Goal: Task Accomplishment & Management: Use online tool/utility

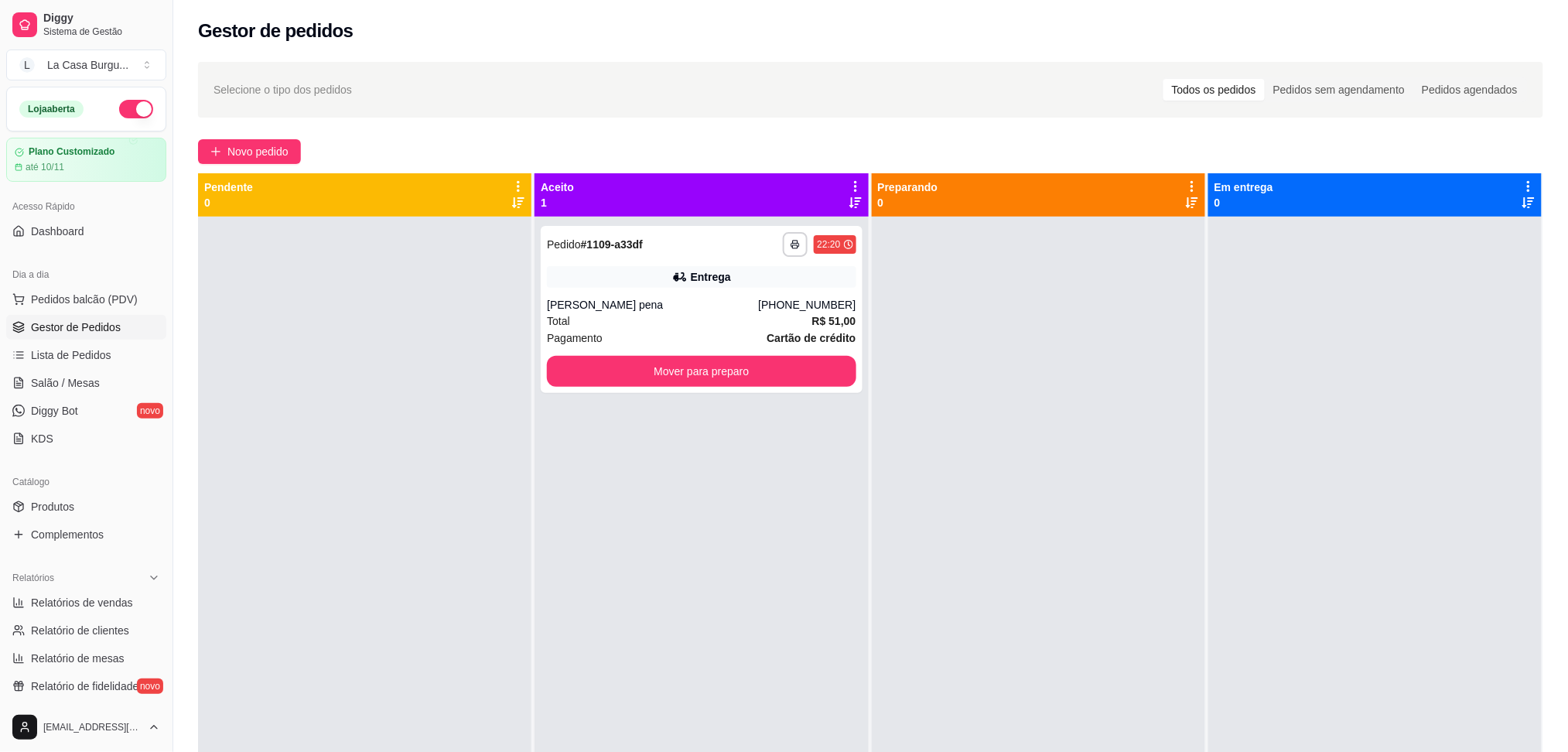
scroll to position [103, 0]
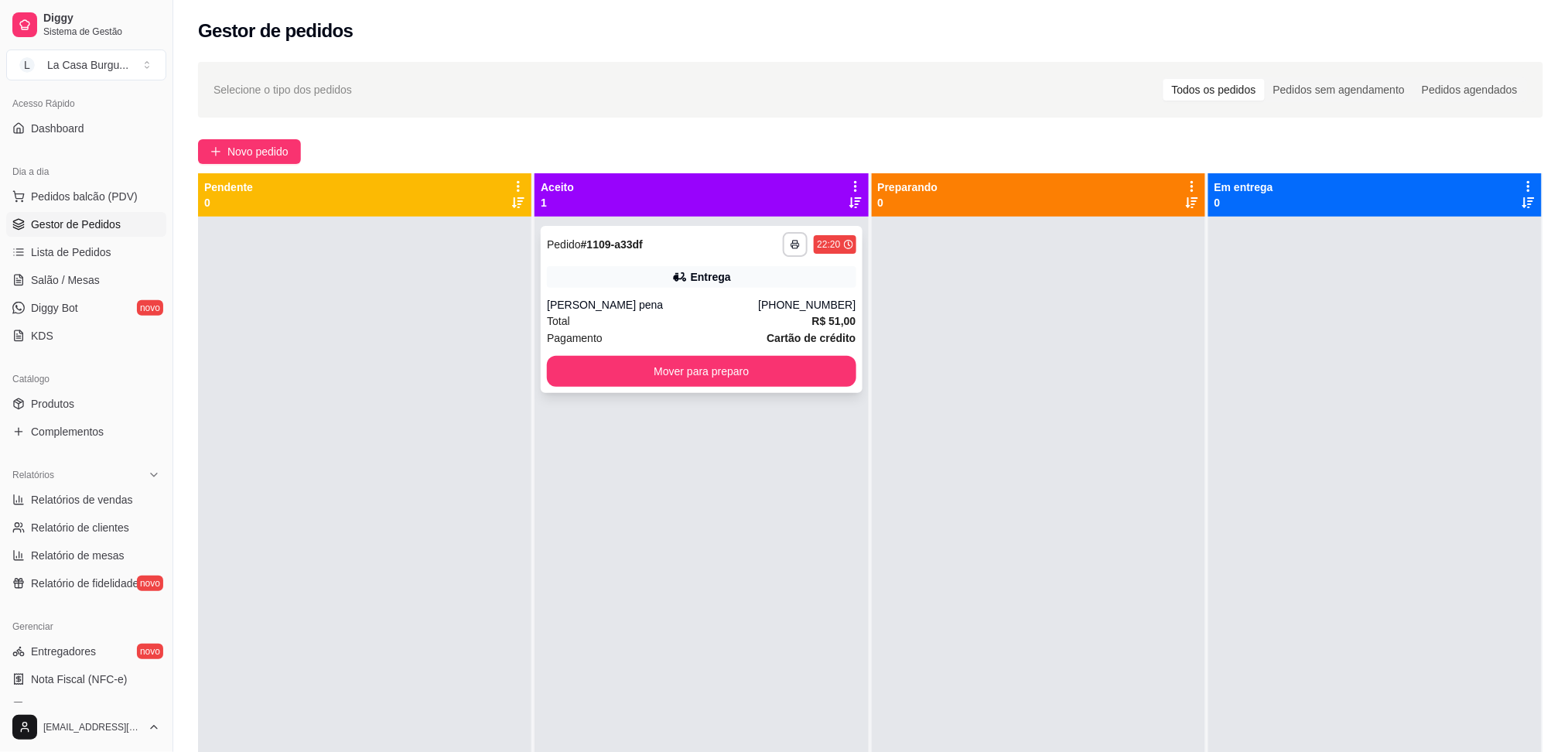
click at [781, 275] on div "Entrega" at bounding box center [700, 277] width 308 height 22
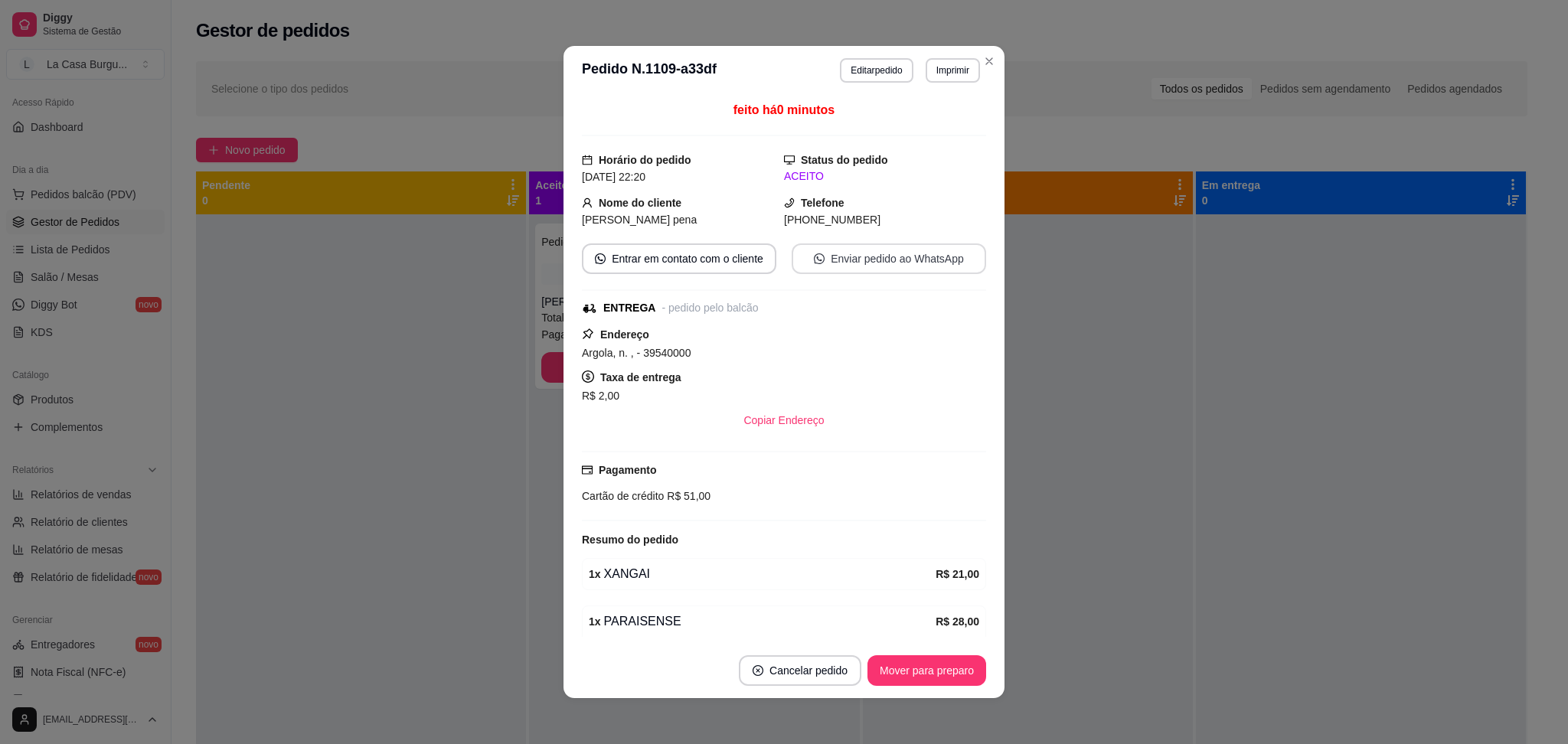
click at [861, 258] on button "Enviar pedido ao WhatsApp" at bounding box center [888, 259] width 194 height 30
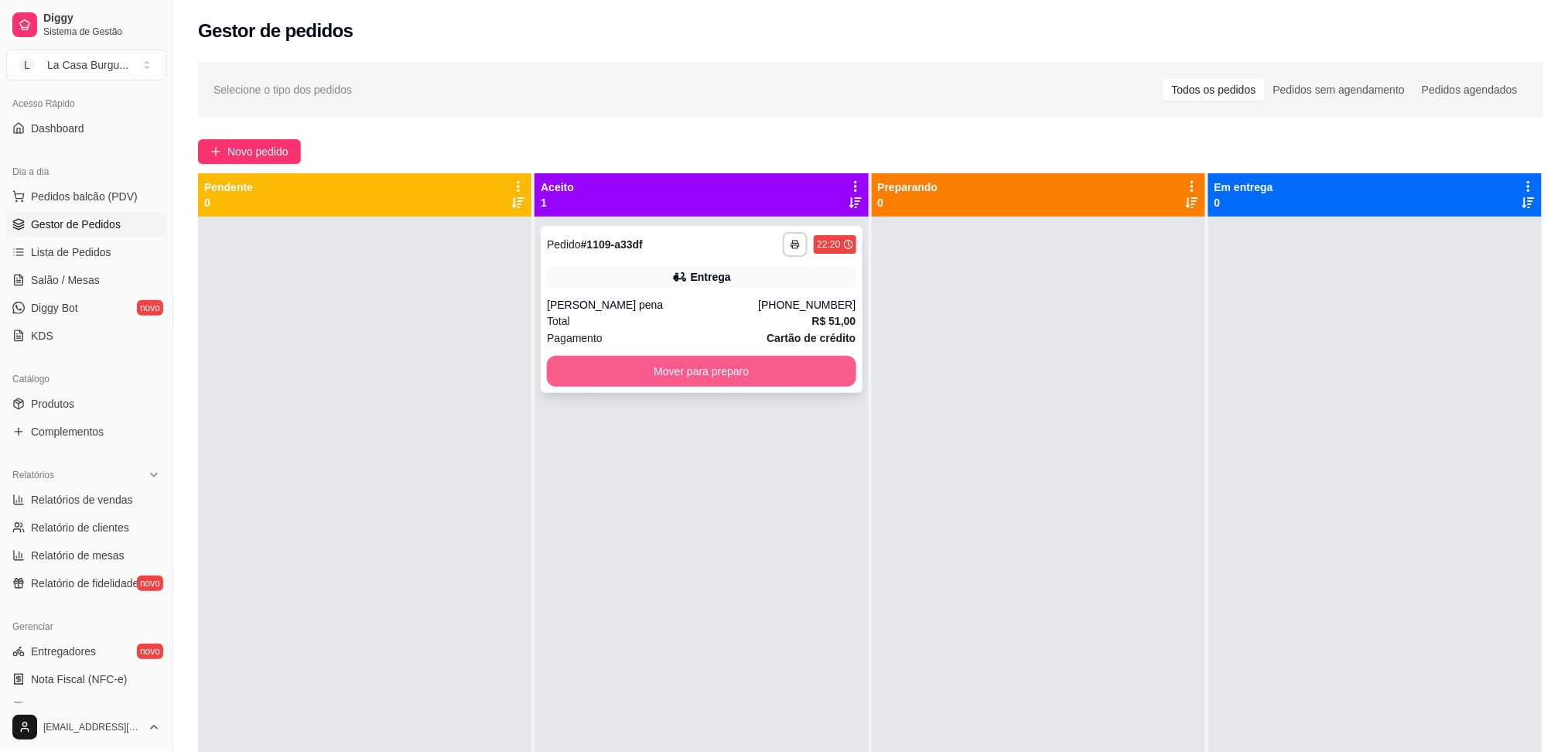
click at [775, 364] on button "Mover para preparo" at bounding box center [700, 372] width 308 height 31
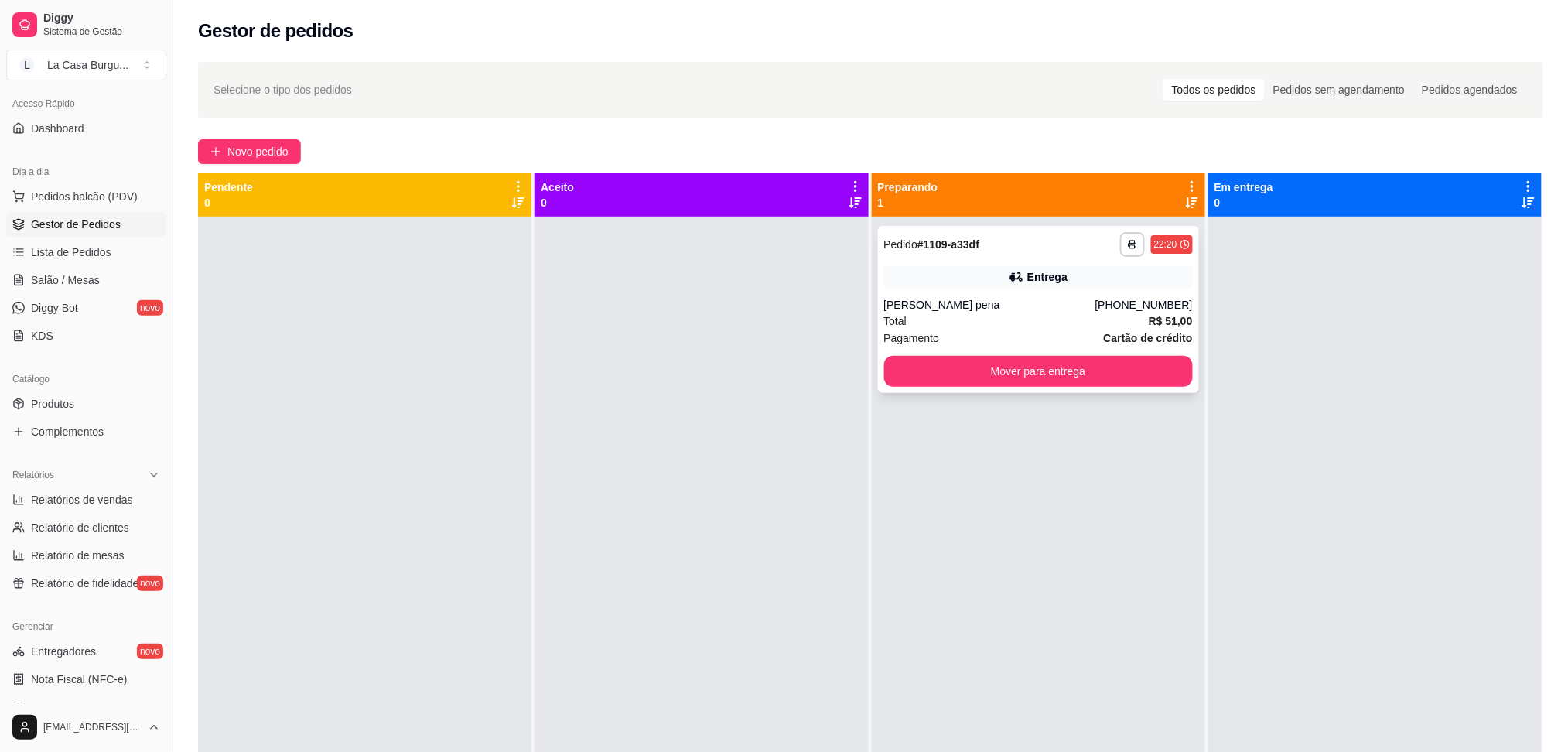
click at [1025, 310] on div "[PERSON_NAME] pena" at bounding box center [989, 304] width 211 height 15
click at [1034, 375] on button "Mover para entrega" at bounding box center [1038, 372] width 308 height 31
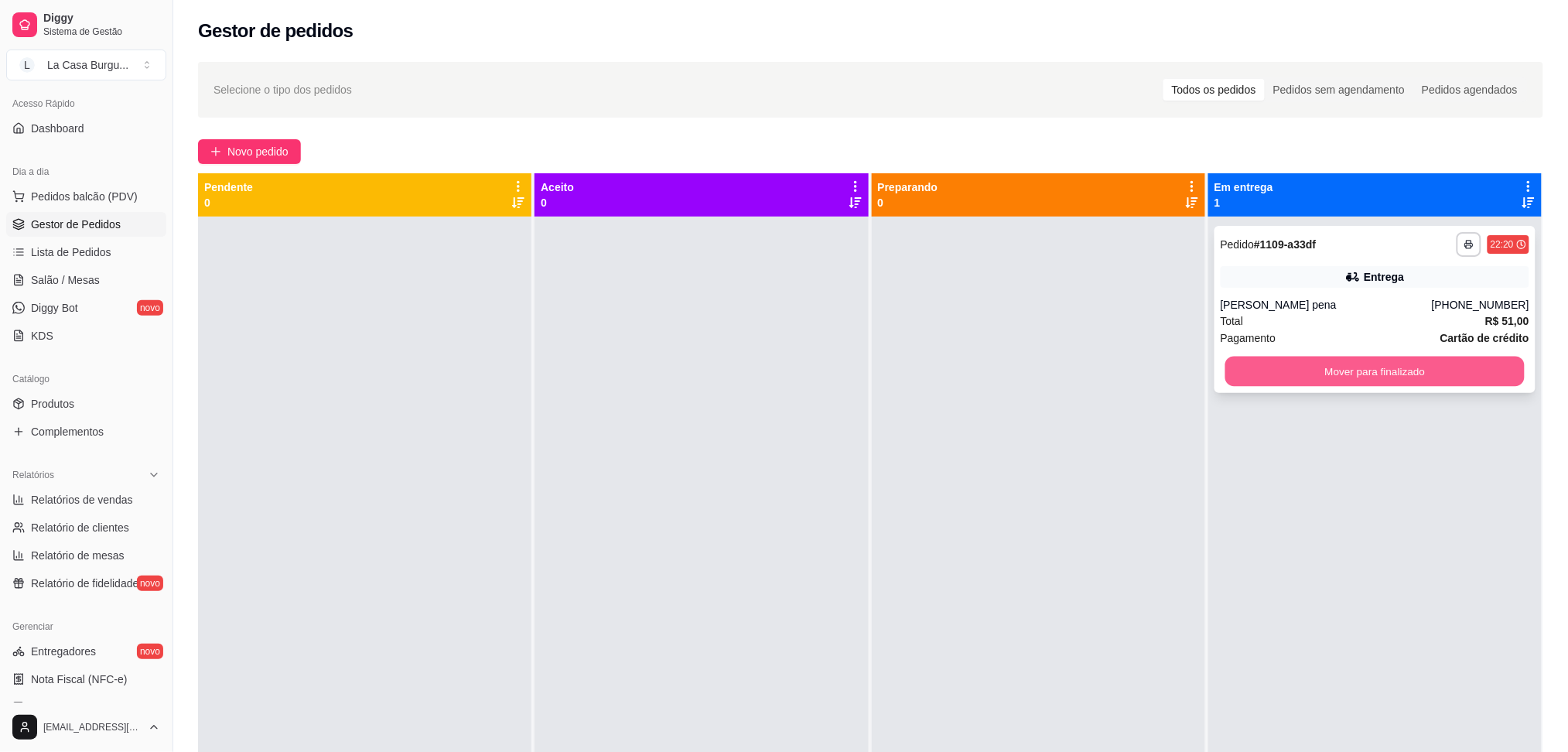
click at [1417, 376] on button "Mover para finalizado" at bounding box center [1375, 372] width 299 height 31
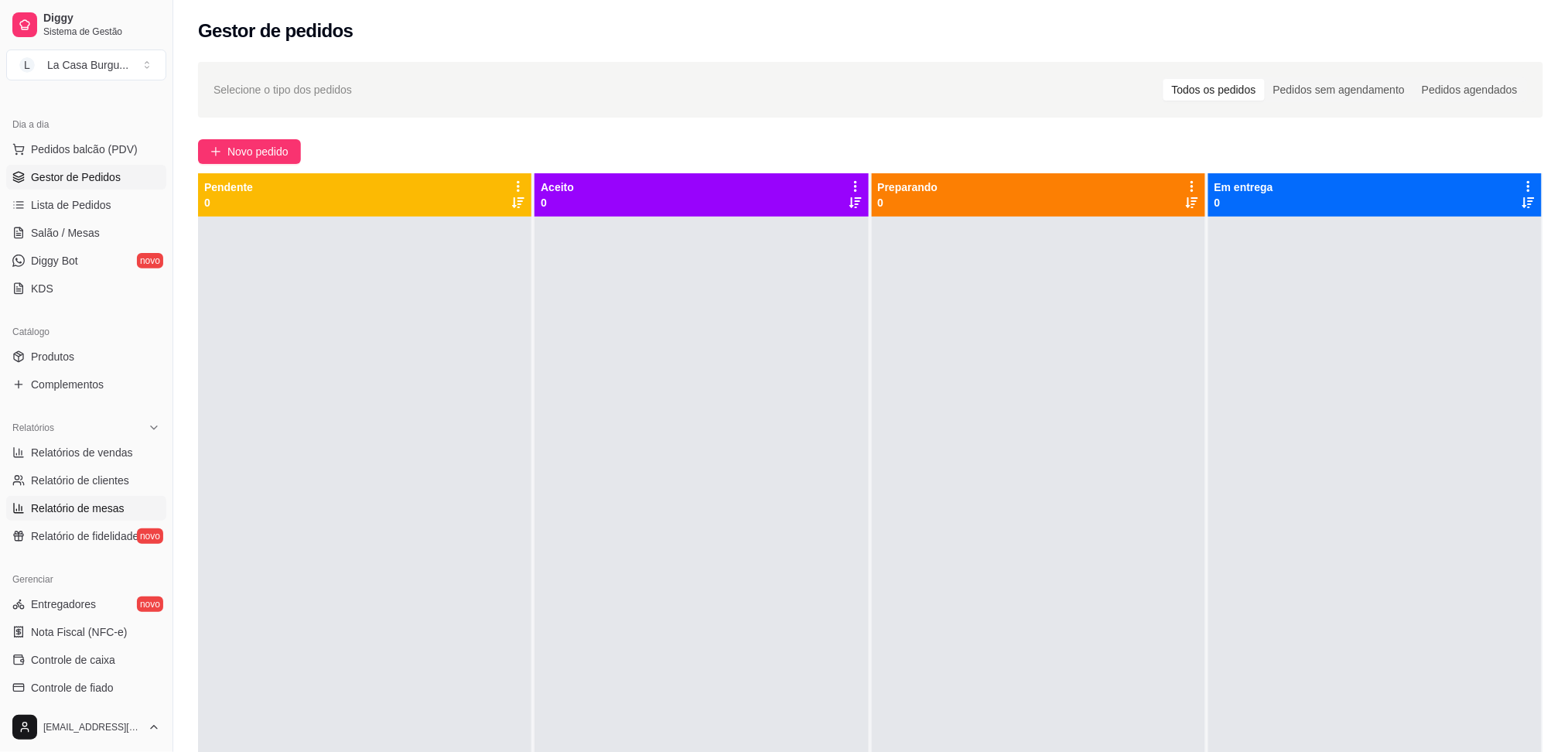
scroll to position [206, 0]
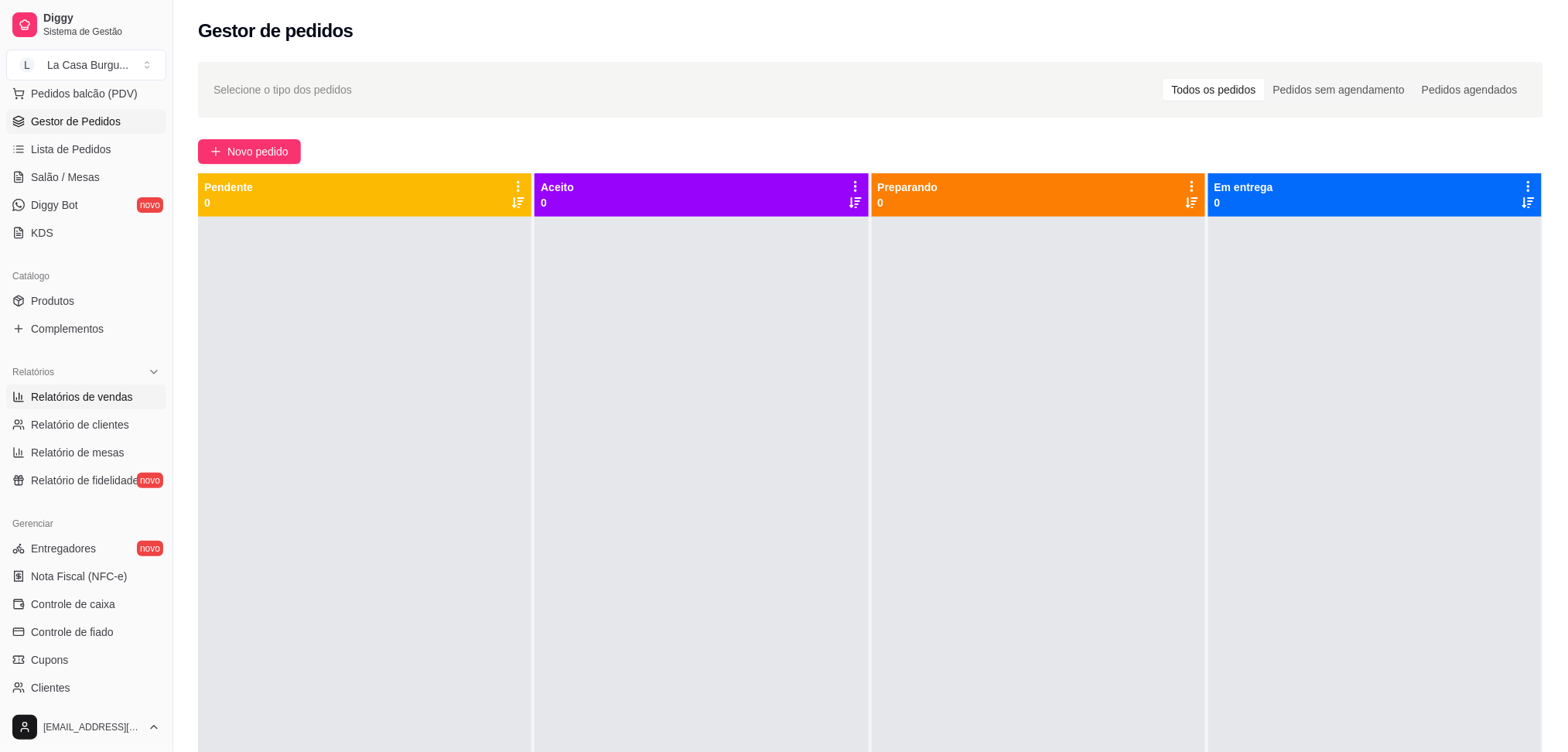
click at [77, 406] on link "Relatórios de vendas" at bounding box center [86, 398] width 160 height 25
select select "ALL"
select select "0"
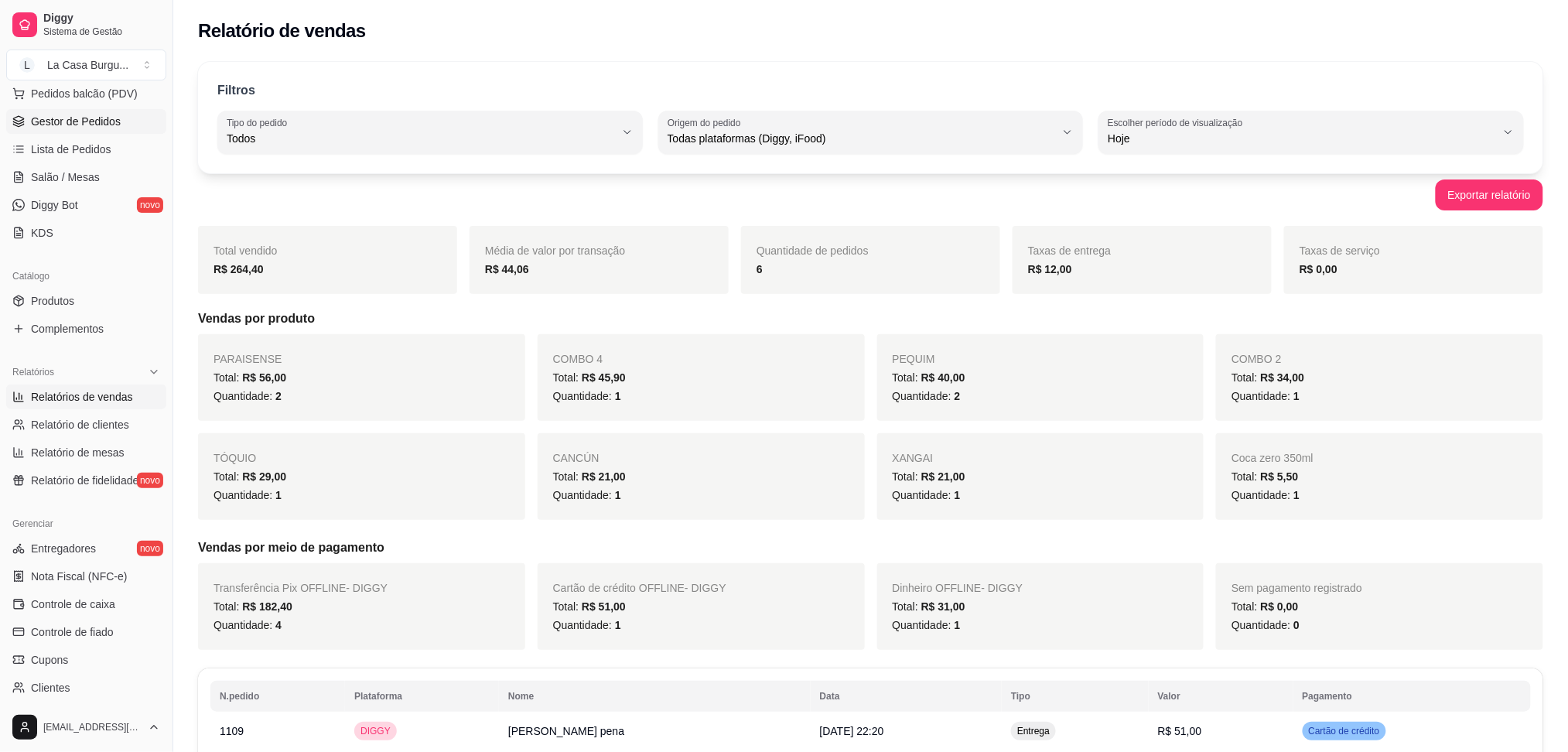
click at [97, 127] on span "Gestor de Pedidos" at bounding box center [76, 121] width 90 height 15
